Goal: Check status

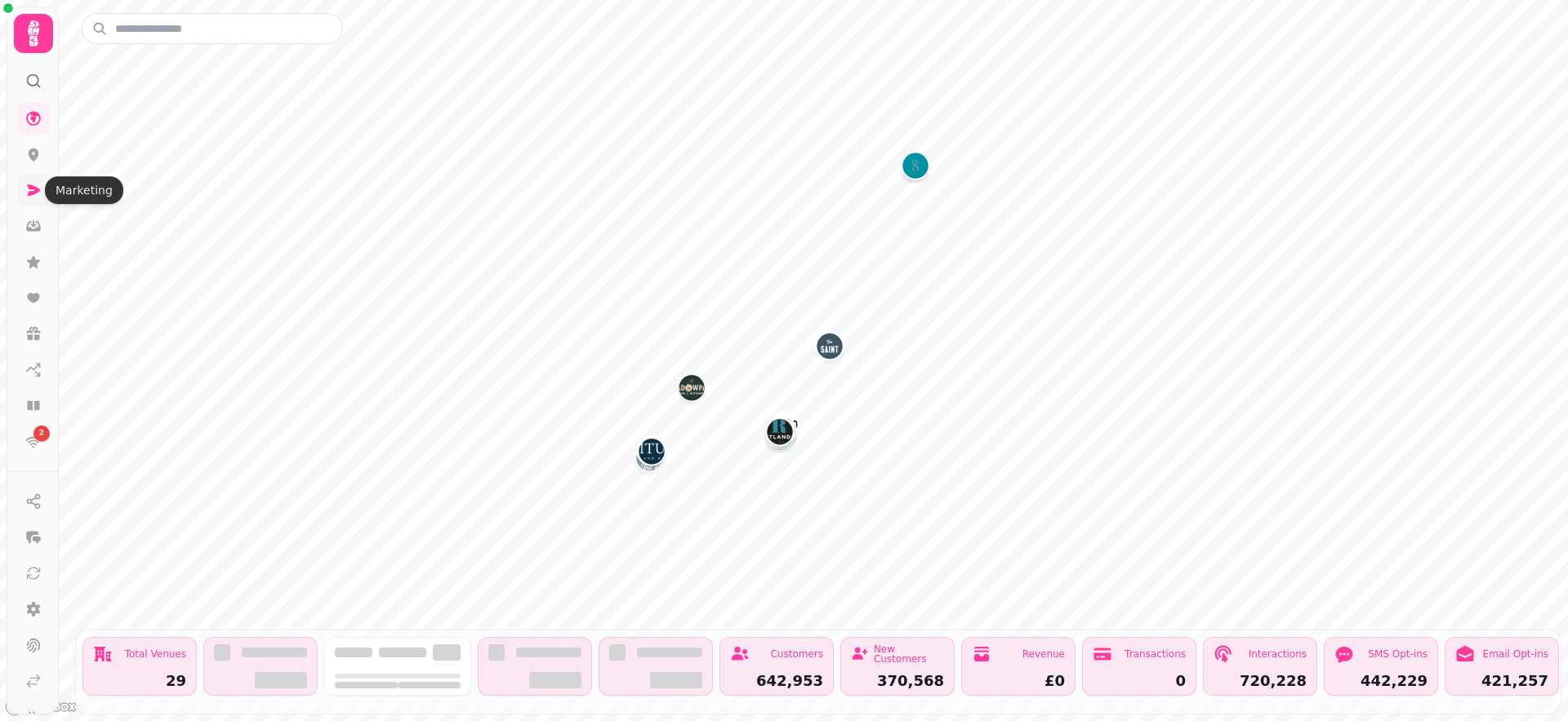
click at [25, 192] on icon at bounding box center [33, 190] width 16 height 16
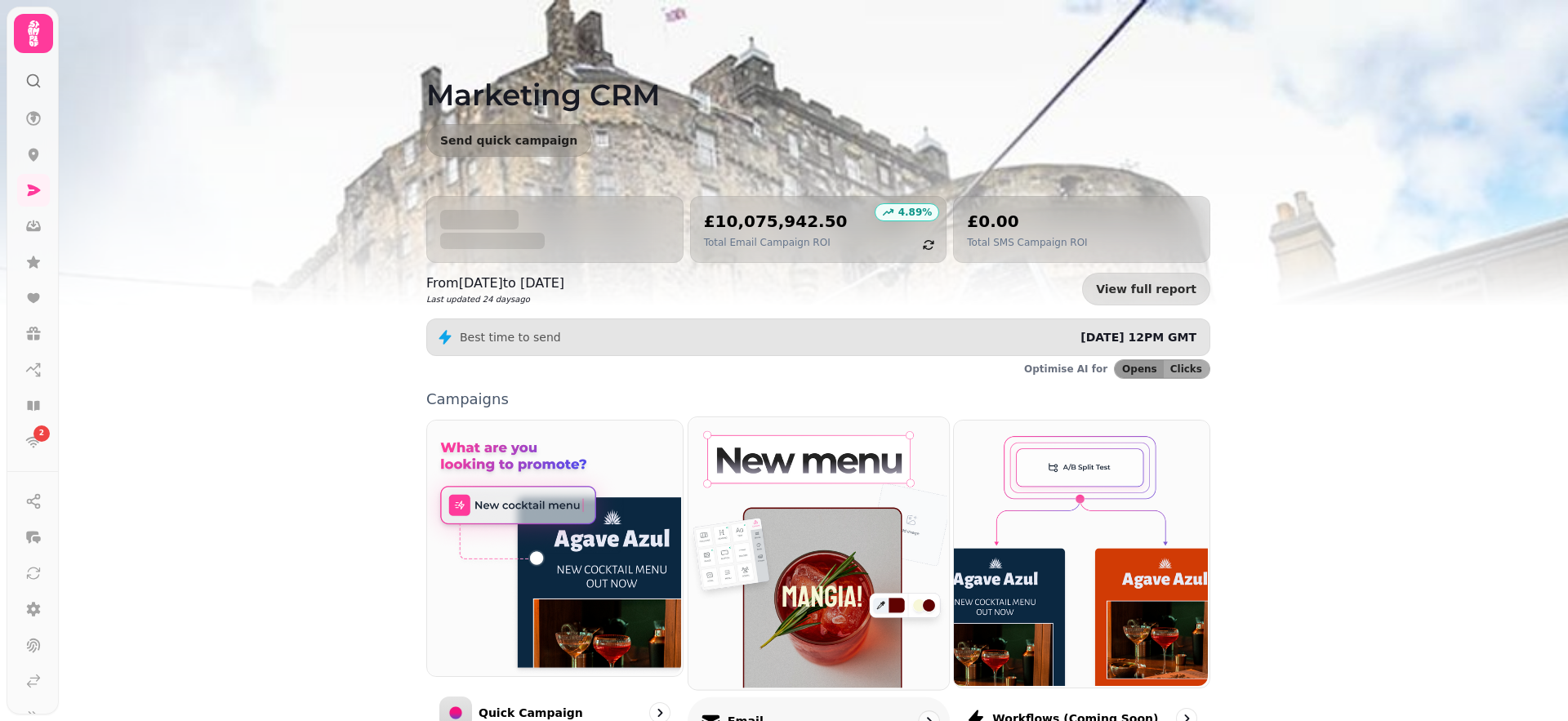
click at [795, 492] on img at bounding box center [816, 550] width 261 height 271
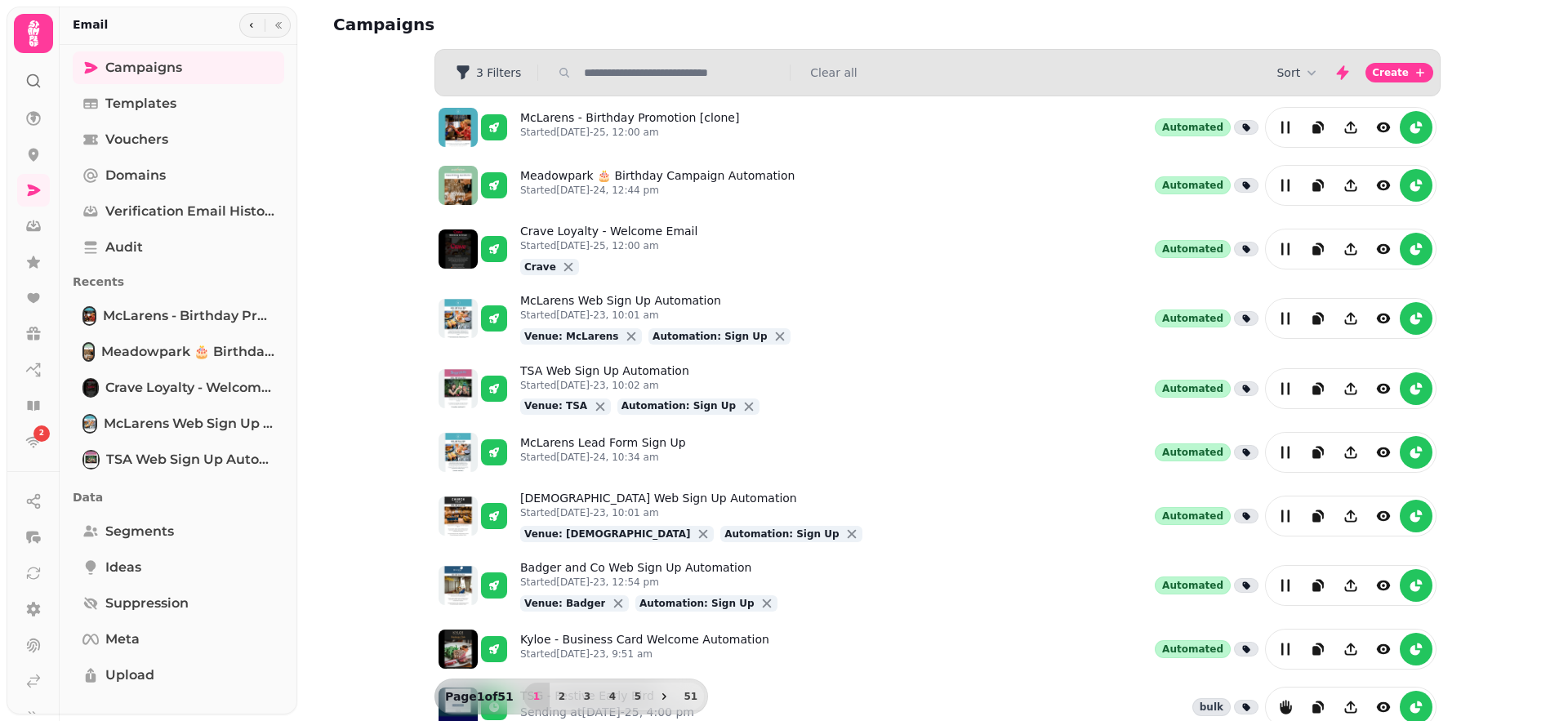
click at [592, 82] on div "3 Filters Clear all" at bounding box center [937, 72] width 1005 height 26
click at [607, 71] on input "text" at bounding box center [682, 72] width 209 height 16
type input "******"
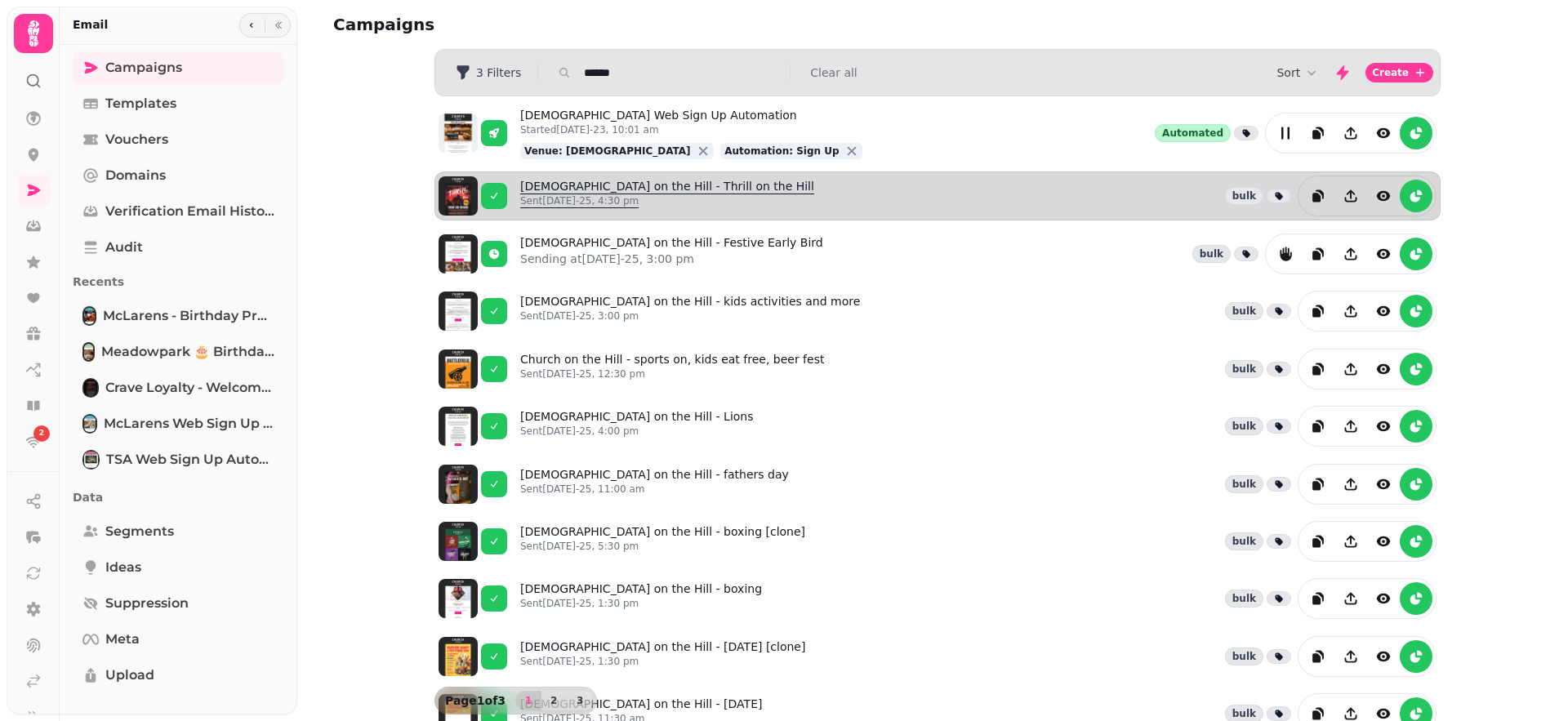
click at [585, 193] on link "[DEMOGRAPHIC_DATA] on the Hill - Thrill on the Hill Sent [DATE]-25, 4:30 pm" at bounding box center [668, 196] width 294 height 36
